Goal: Information Seeking & Learning: Learn about a topic

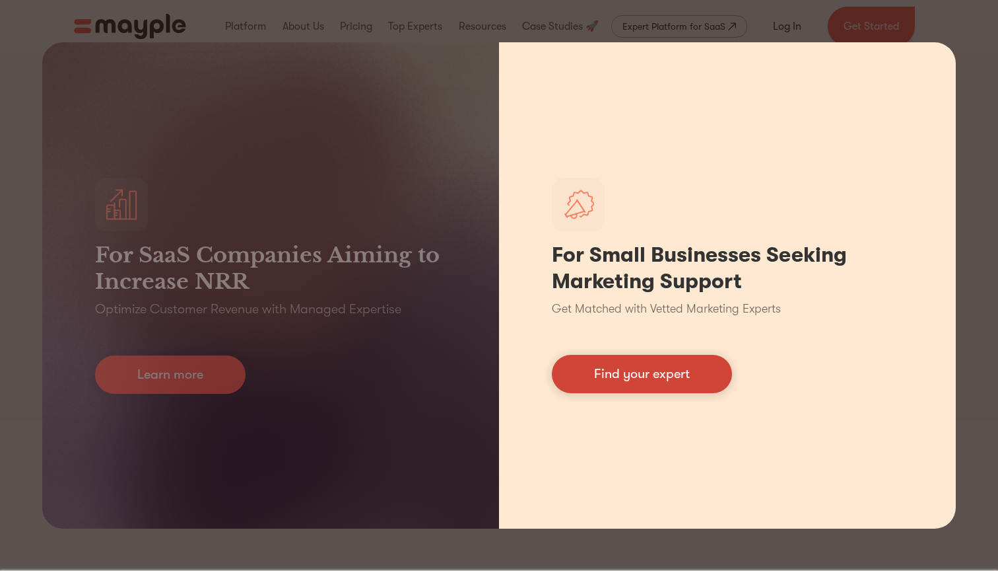
click at [606, 382] on link "Find your expert" at bounding box center [642, 374] width 180 height 38
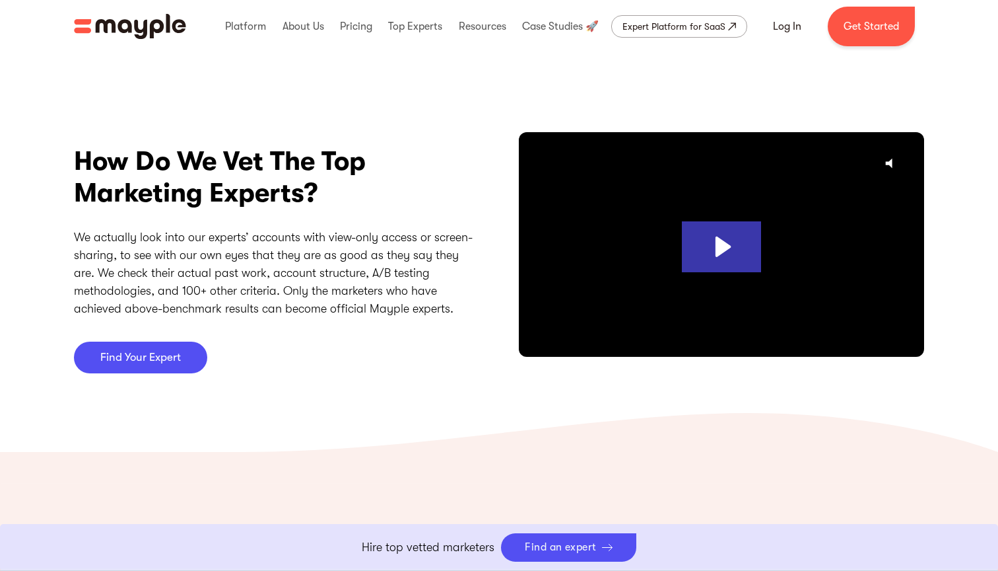
scroll to position [3407, 0]
click at [724, 232] on icon "Play Video: vetting-" at bounding box center [721, 246] width 79 height 51
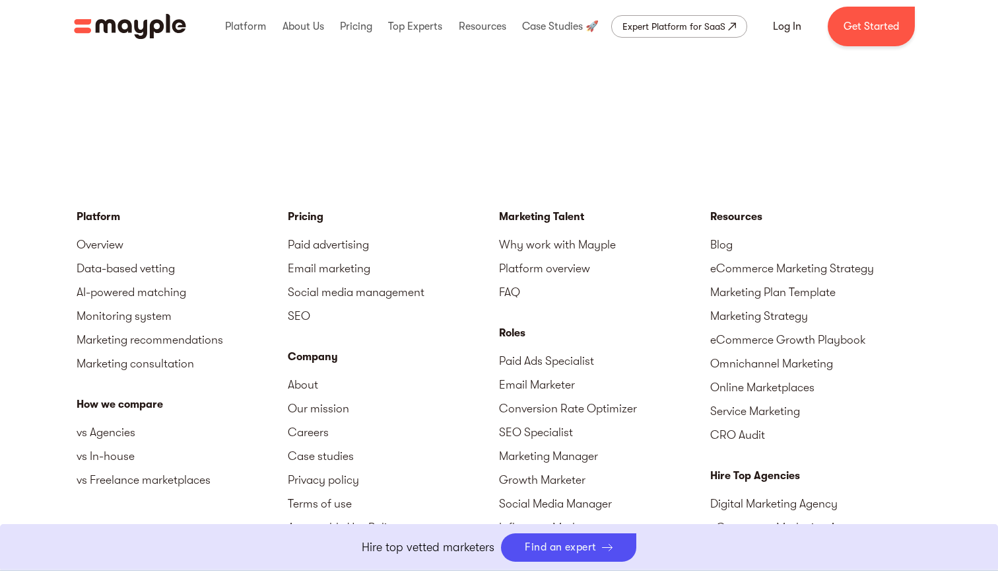
scroll to position [5915, 0]
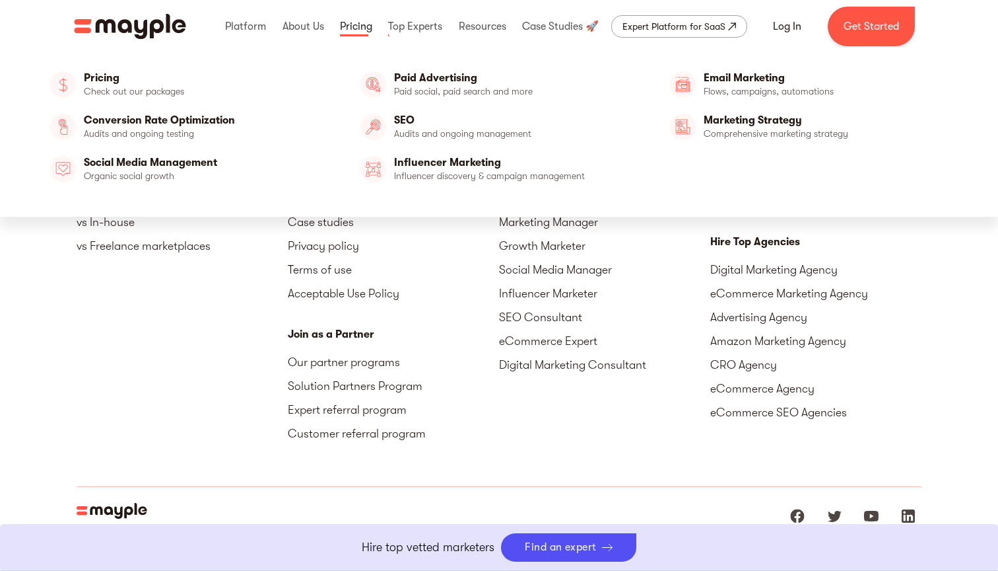
click at [367, 17] on link at bounding box center [356, 26] width 39 height 42
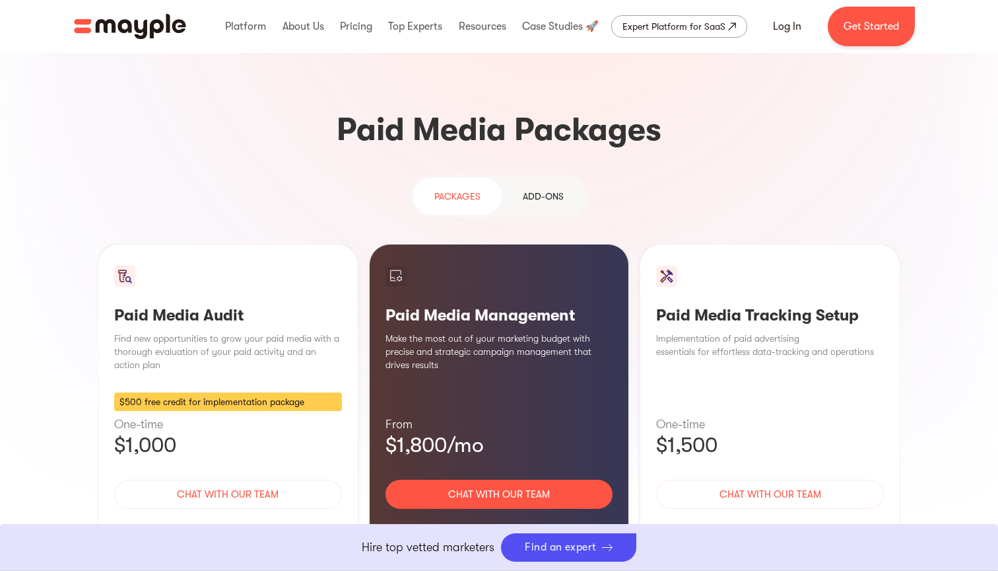
scroll to position [1117, 0]
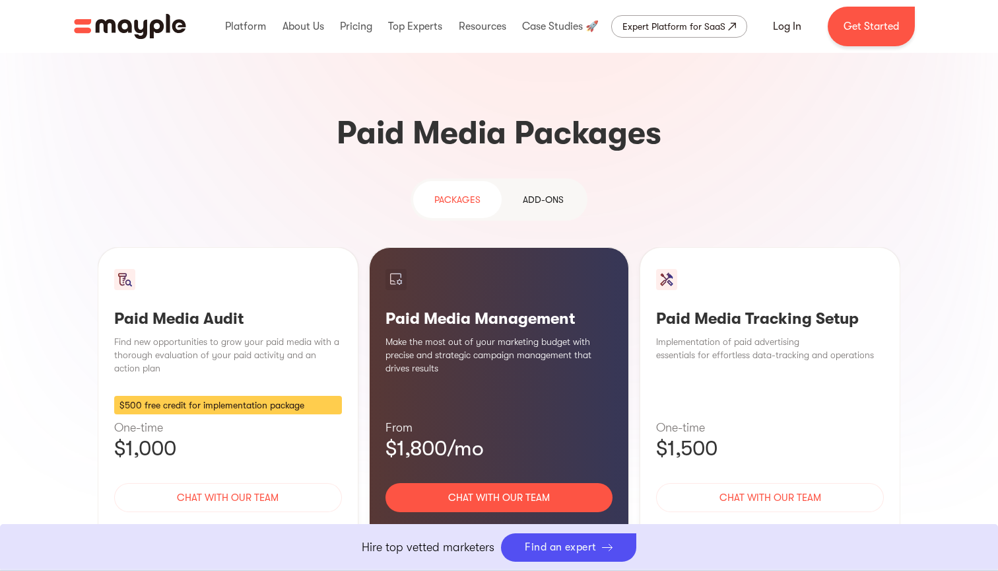
click at [521, 181] on link "Add-ons" at bounding box center [543, 199] width 83 height 37
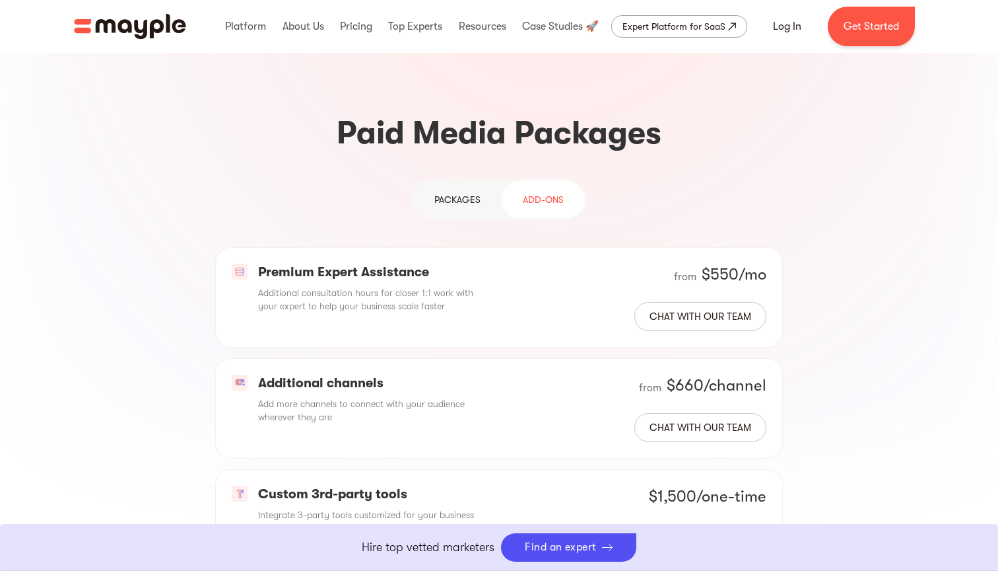
click at [460, 191] on div "PAckages" at bounding box center [457, 199] width 46 height 16
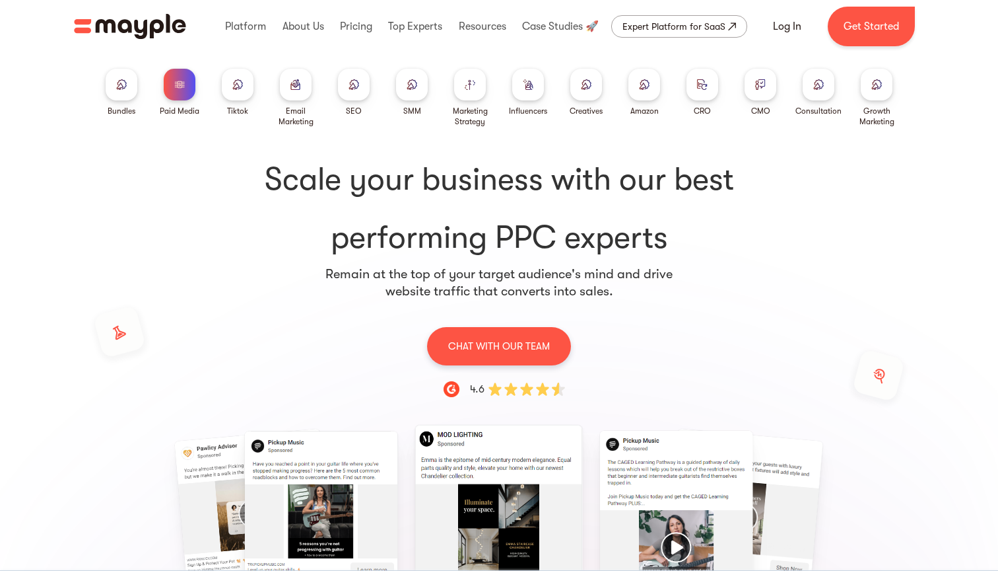
scroll to position [0, 0]
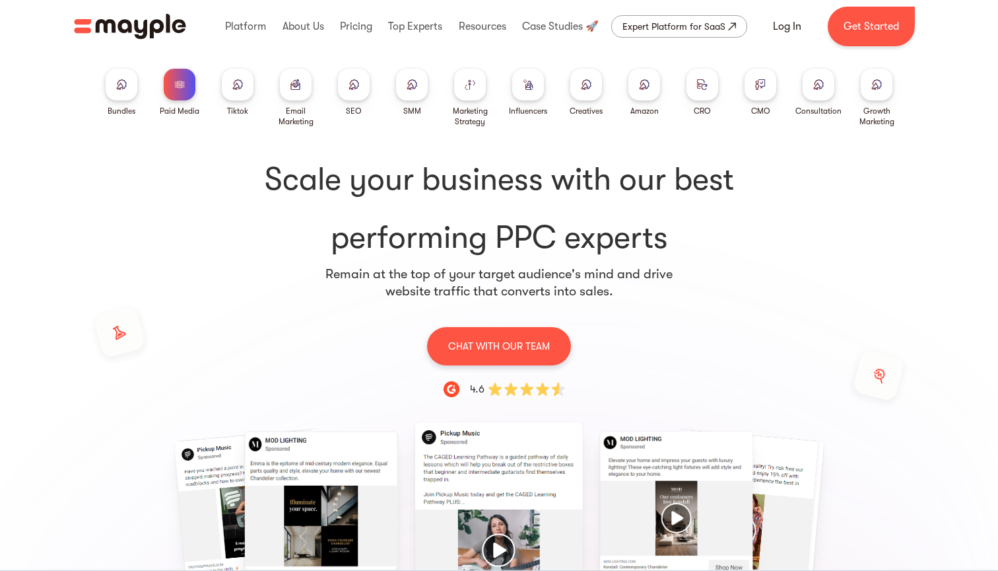
click at [531, 89] on img at bounding box center [528, 84] width 11 height 10
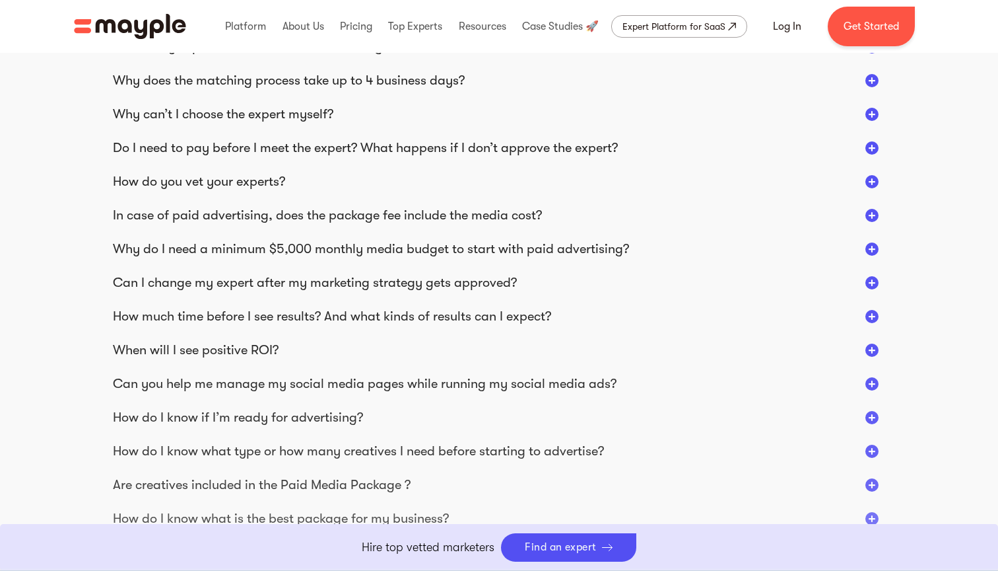
scroll to position [2428, 0]
